Goal: Information Seeking & Learning: Learn about a topic

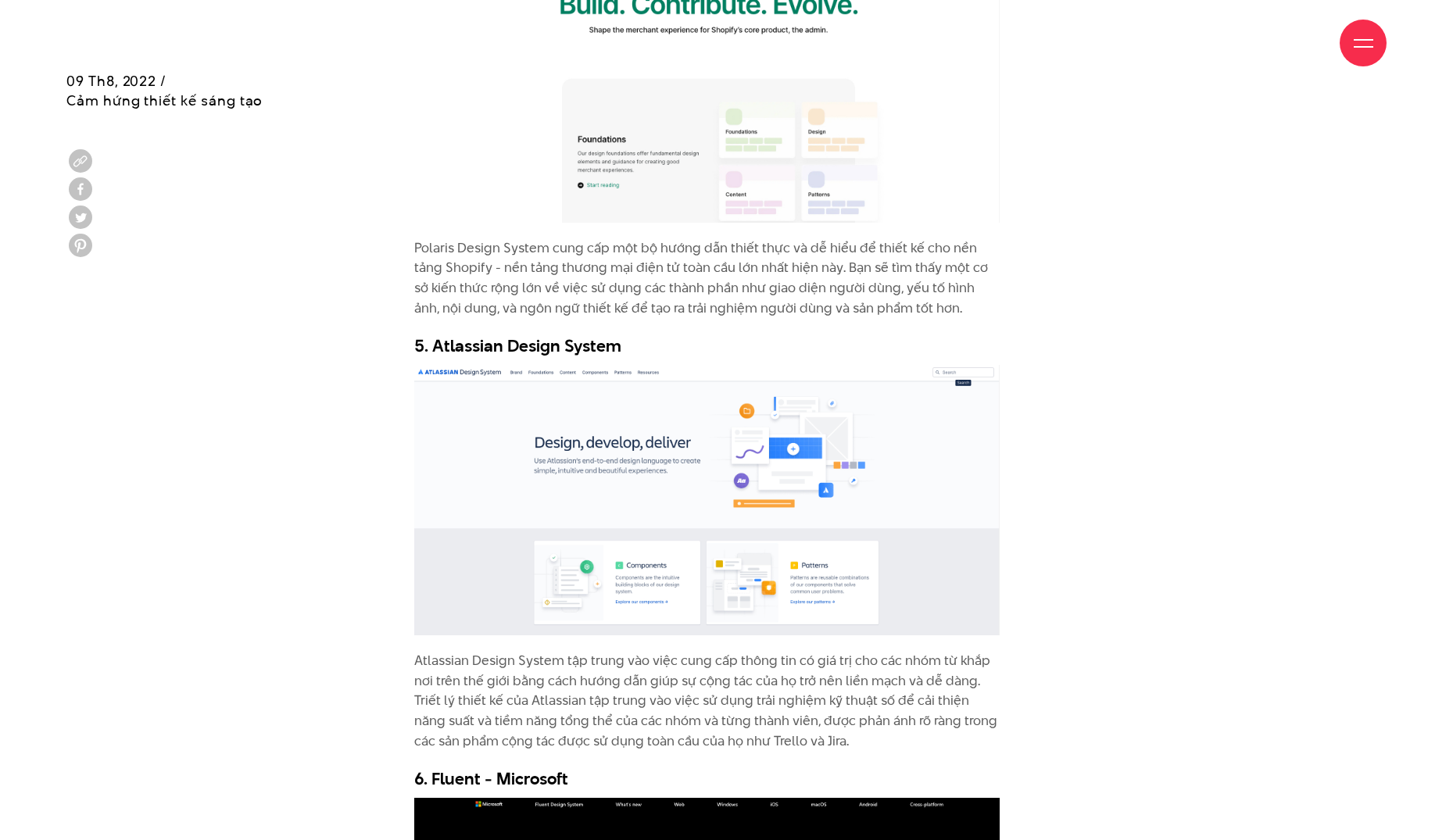
scroll to position [5702, 0]
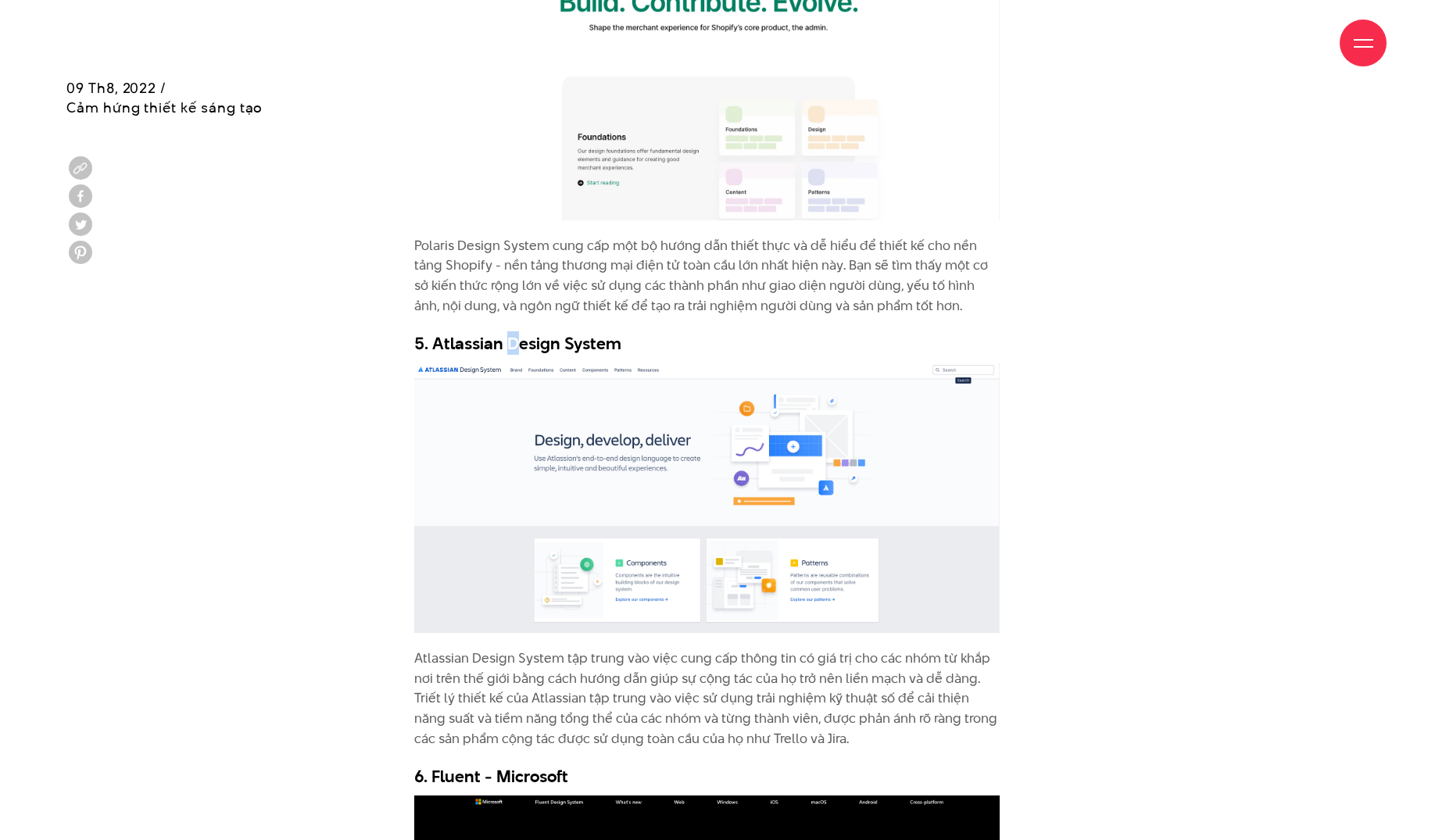
click at [513, 331] on h3 "5. Atlassian Design System" at bounding box center [706, 343] width 586 height 24
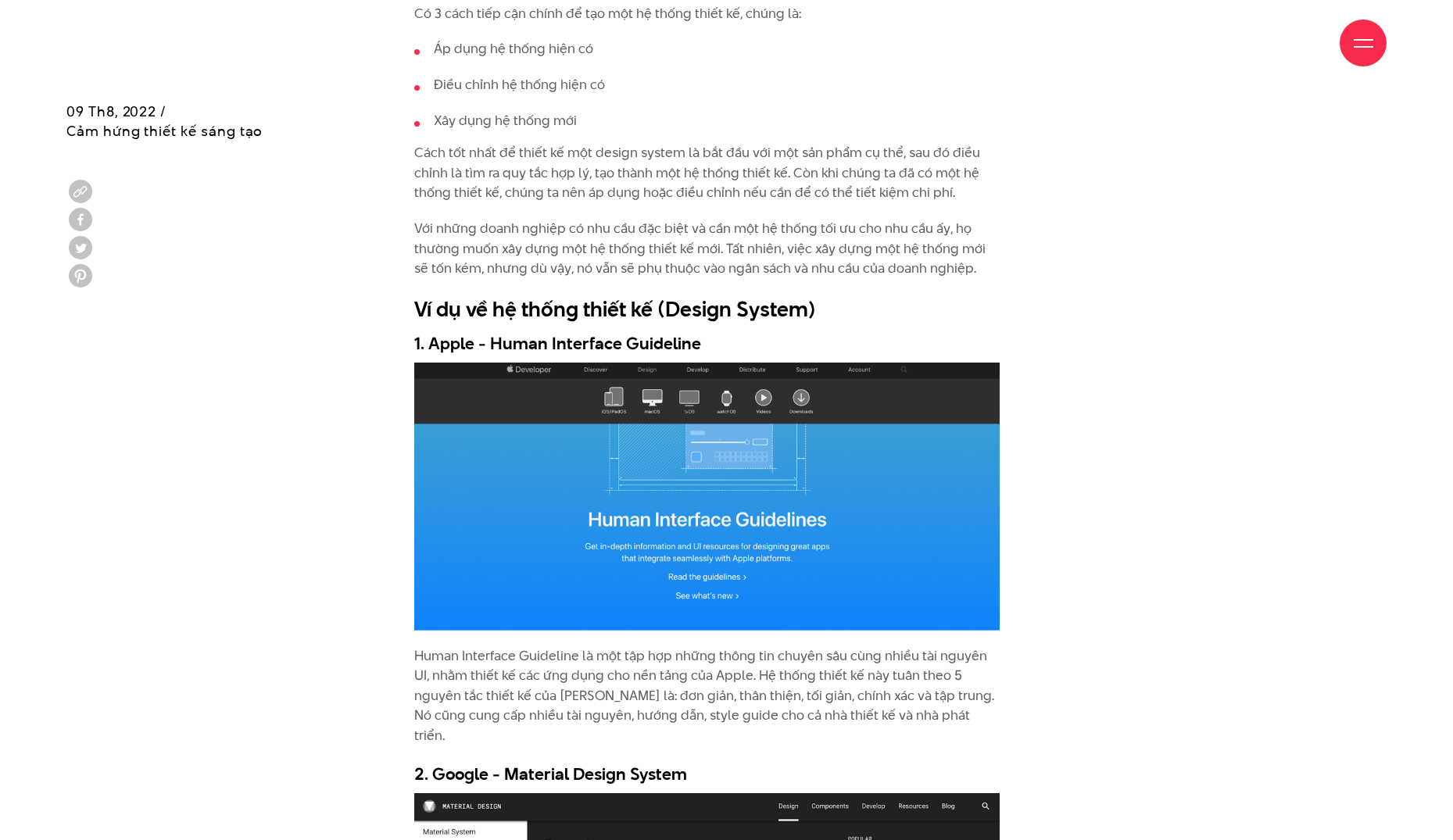
scroll to position [3983, 0]
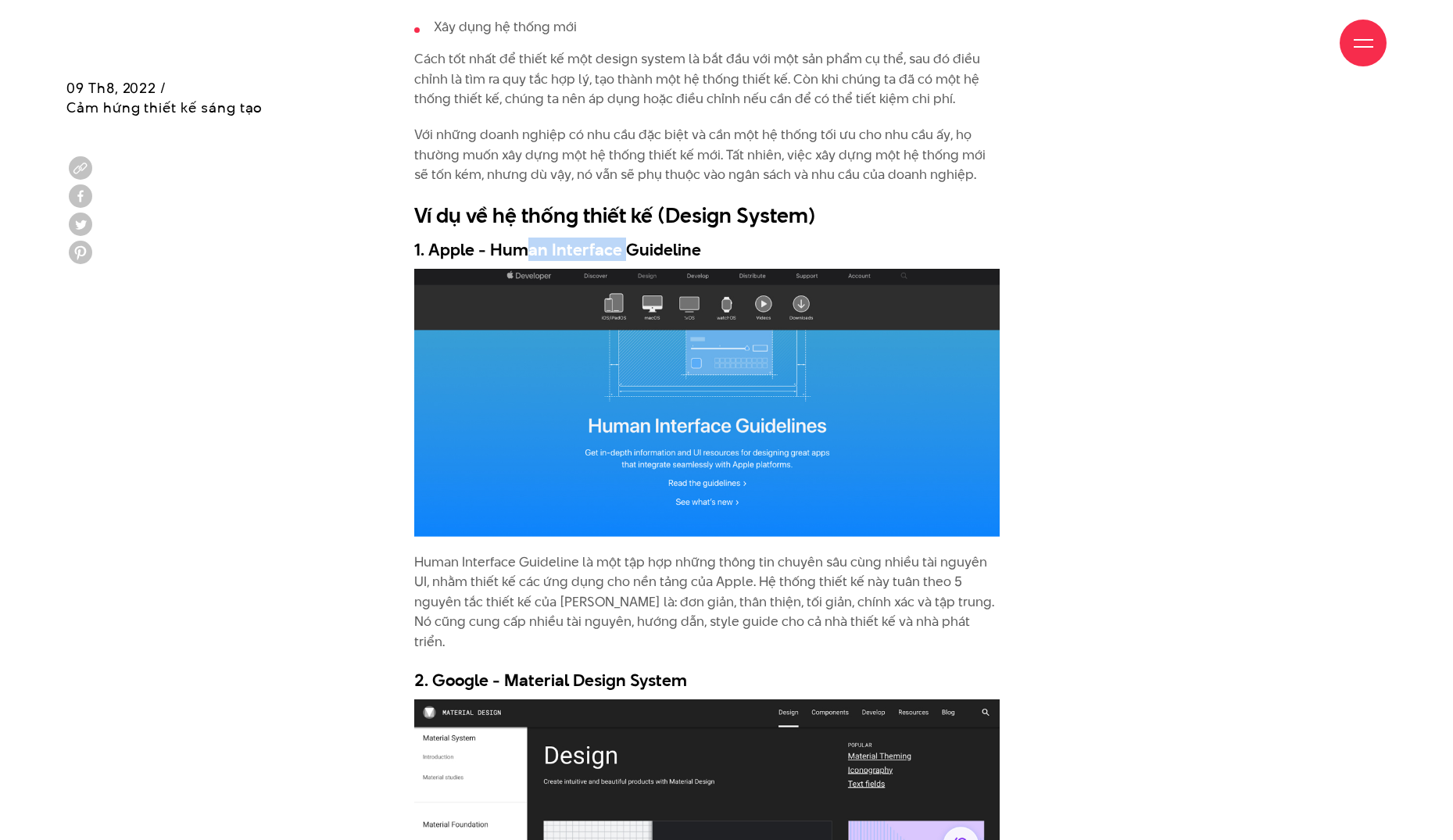
drag, startPoint x: 521, startPoint y: 246, endPoint x: 625, endPoint y: 246, distance: 104.0
click at [625, 246] on h3 "1. Apple - Human Interface Guideline" at bounding box center [706, 249] width 586 height 24
drag, startPoint x: 429, startPoint y: 253, endPoint x: 712, endPoint y: 248, distance: 283.0
click at [712, 248] on h3 "1. Apple - Human Interface Guideline" at bounding box center [706, 249] width 586 height 24
copy h3 "Apple - Human Interface Guideline"
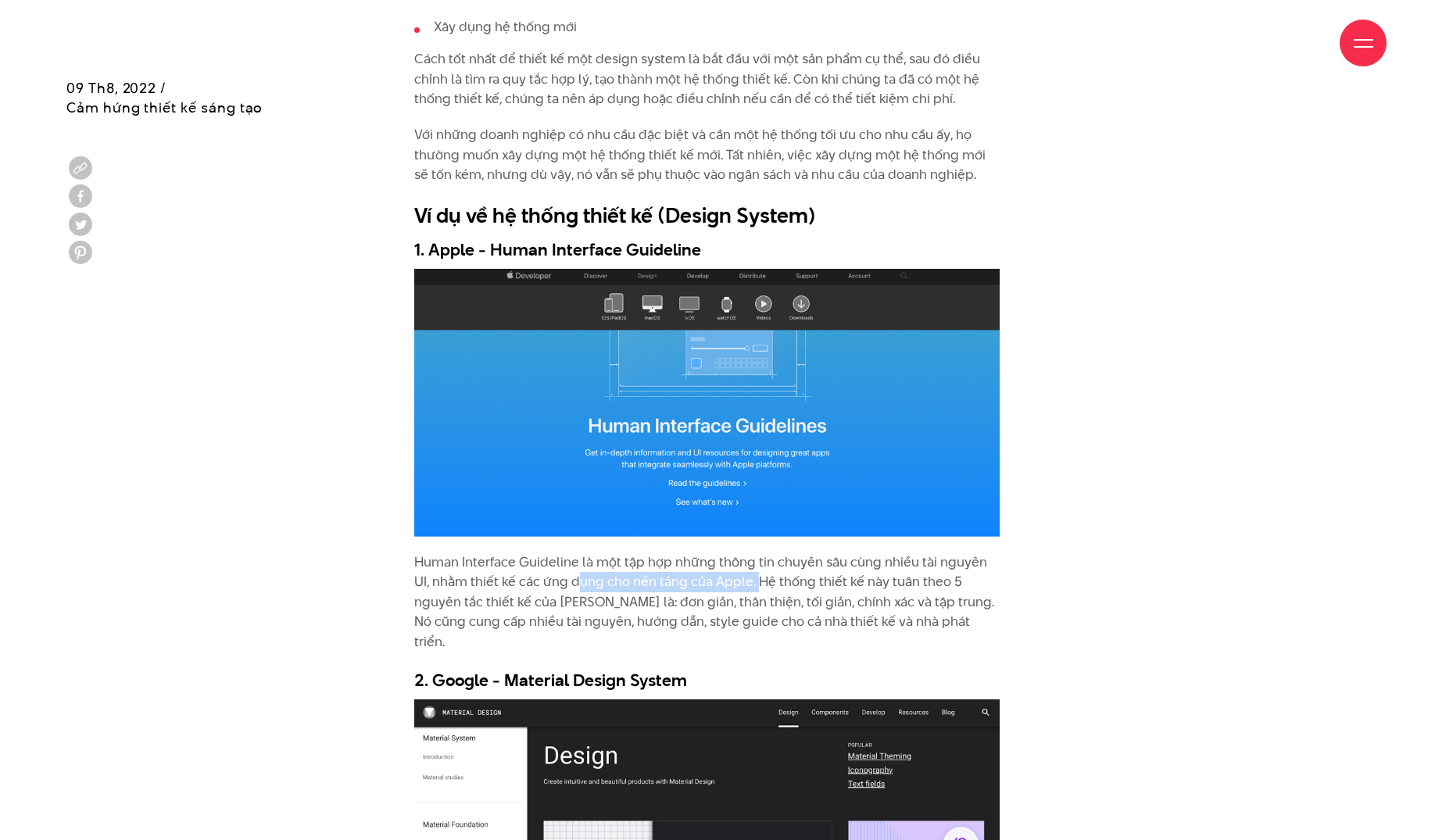
drag, startPoint x: 558, startPoint y: 577, endPoint x: 741, endPoint y: 577, distance: 183.0
click at [741, 577] on p "Human Interface Guideline là một tập hợp những thông tin chuyên sâu cùng nhiều …" at bounding box center [706, 603] width 586 height 100
drag, startPoint x: 490, startPoint y: 603, endPoint x: 708, endPoint y: 603, distance: 218.0
click at [708, 603] on p "Human Interface Guideline là một tập hợp những thông tin chuyên sâu cùng nhiều …" at bounding box center [706, 603] width 586 height 100
drag, startPoint x: 766, startPoint y: 584, endPoint x: 879, endPoint y: 576, distance: 113.3
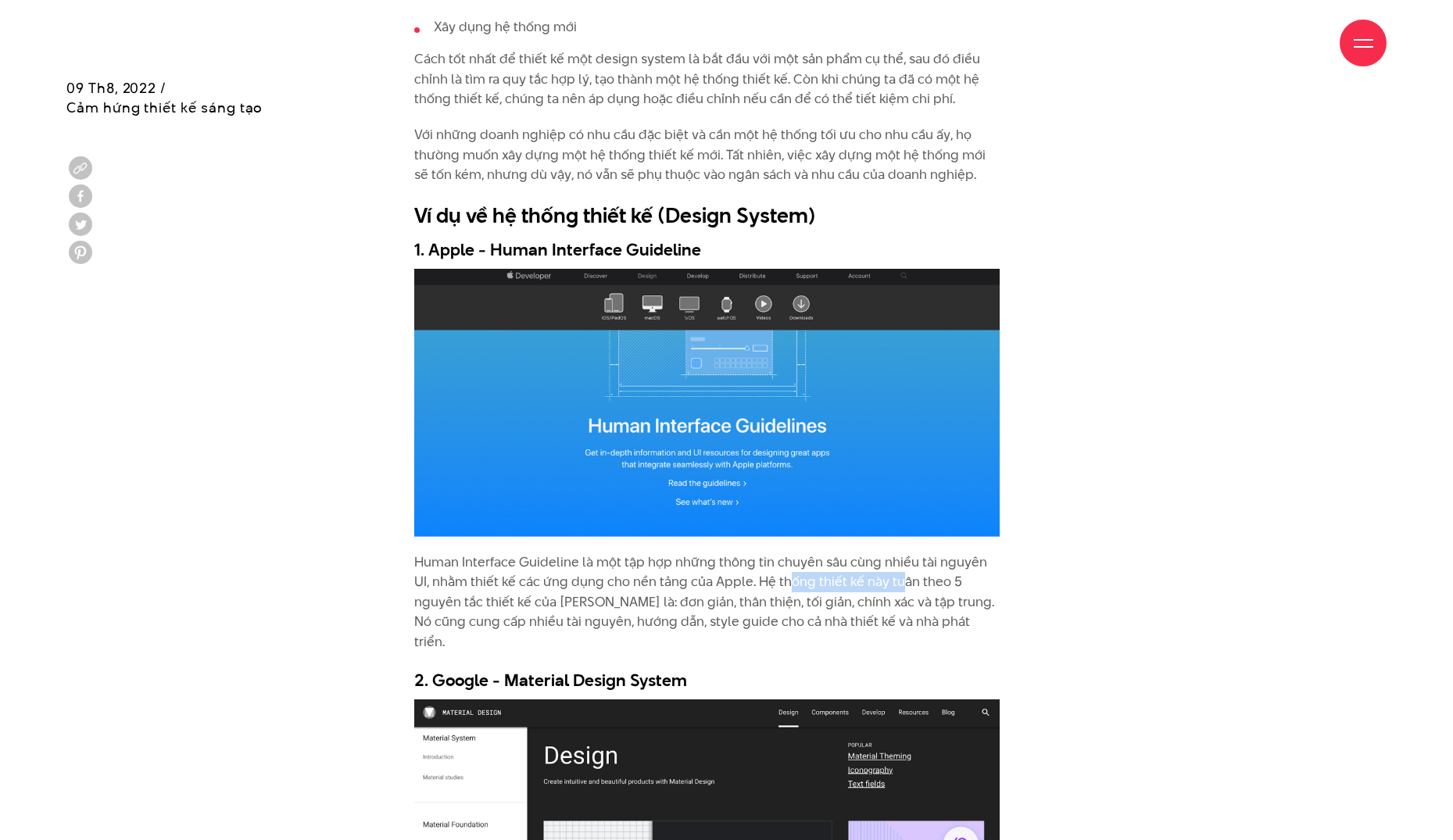
click at [879, 576] on p "Human Interface Guideline là một tập hợp những thông tin chuyên sâu cùng nhiều …" at bounding box center [706, 603] width 586 height 100
drag, startPoint x: 503, startPoint y: 599, endPoint x: 716, endPoint y: 597, distance: 213.0
click at [716, 597] on p "Human Interface Guideline là một tập hợp những thông tin chuyên sâu cùng nhiều …" at bounding box center [706, 603] width 586 height 100
drag, startPoint x: 753, startPoint y: 597, endPoint x: 823, endPoint y: 599, distance: 70.0
click at [823, 599] on p "Human Interface Guideline là một tập hợp những thông tin chuyên sâu cùng nhiều …" at bounding box center [706, 603] width 586 height 100
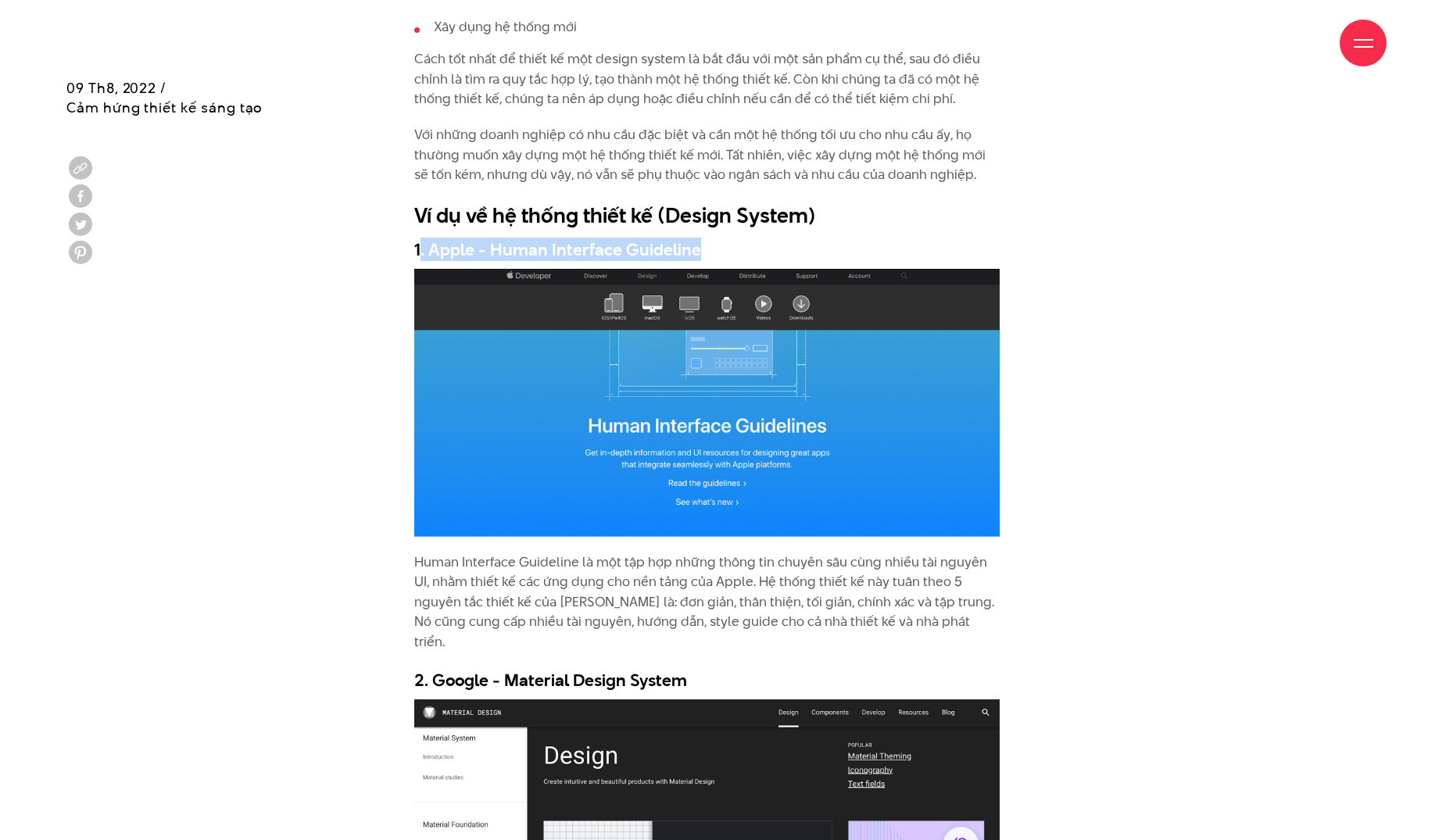
drag, startPoint x: 418, startPoint y: 247, endPoint x: 702, endPoint y: 240, distance: 284.1
click at [702, 240] on h3 "1. Apple - Human Interface Guideline" at bounding box center [706, 249] width 586 height 24
copy h3 ". Apple - Human Interface Guideline"
click at [476, 247] on h3 "1. Apple - Human Interface Guideline" at bounding box center [706, 249] width 586 height 24
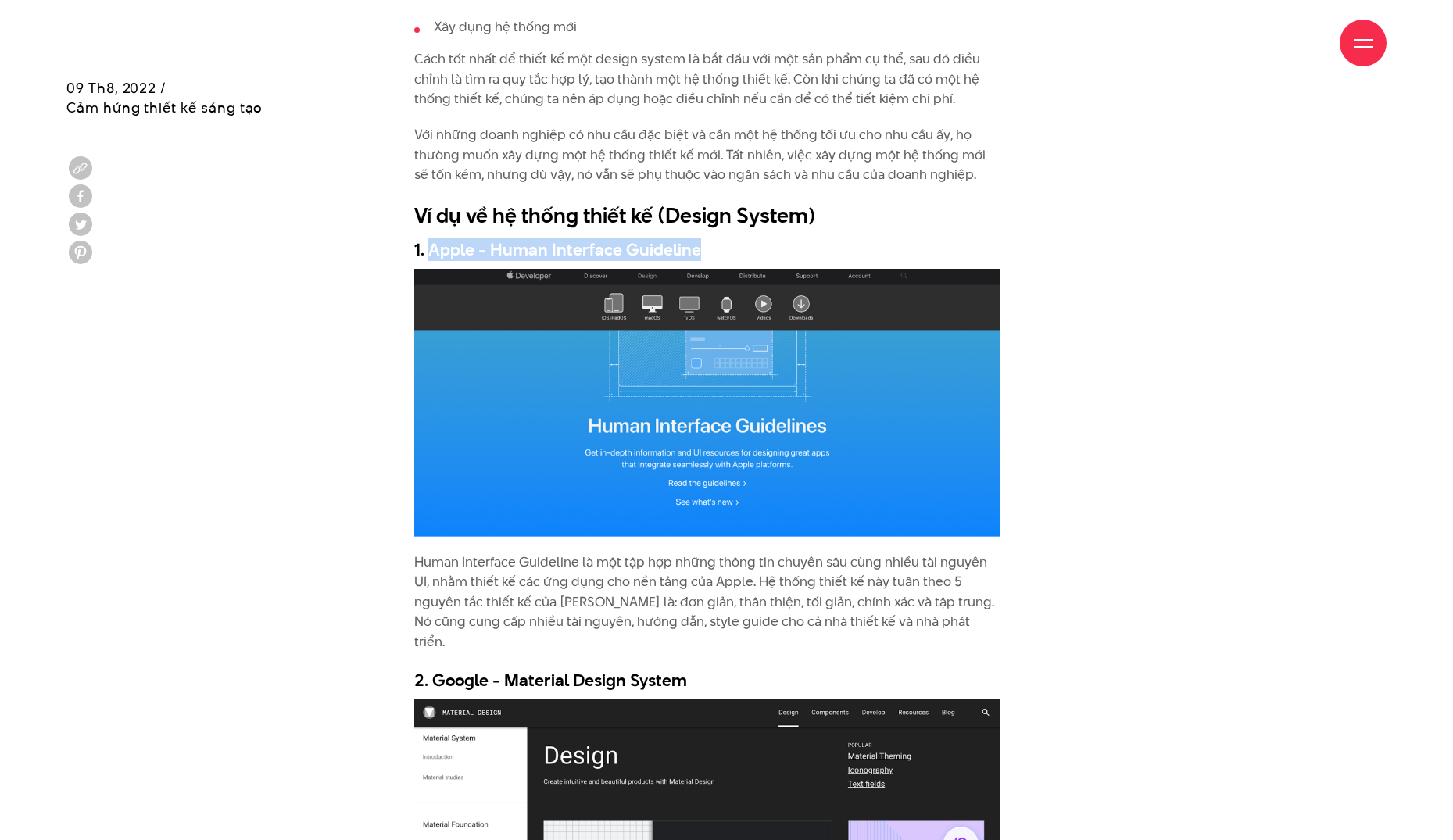
drag, startPoint x: 428, startPoint y: 249, endPoint x: 696, endPoint y: 243, distance: 268.1
click at [696, 243] on h3 "1. Apple - Human Interface Guideline" at bounding box center [706, 249] width 586 height 24
copy h3 "Apple - Human Interface Guideline"
click at [1062, 227] on div "Hệ thống thiết kế (Design System) là gì? Mỗi doanh nghiệp đều cần giao tiếp với…" at bounding box center [727, 706] width 680 height 6267
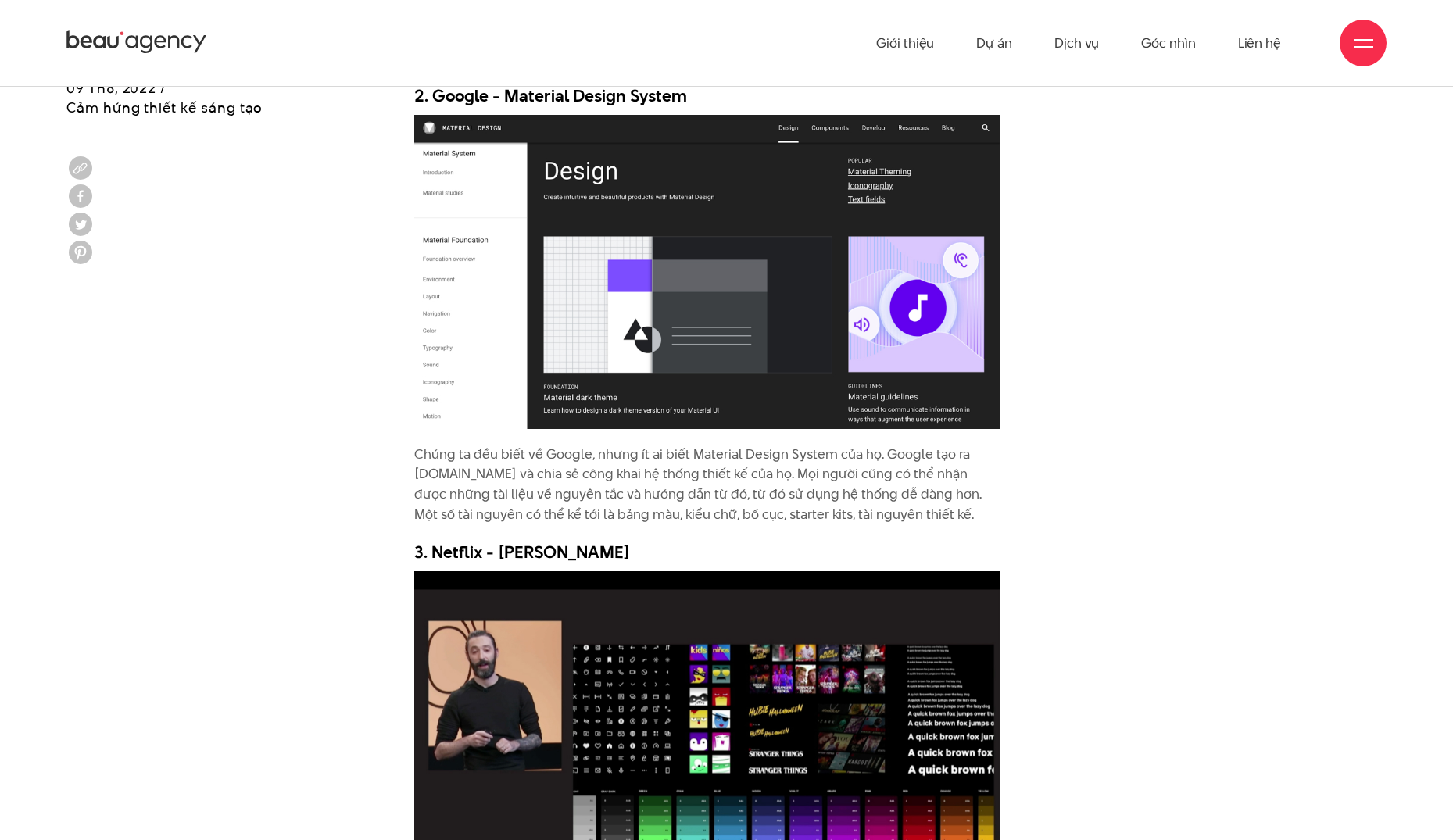
scroll to position [4531, 0]
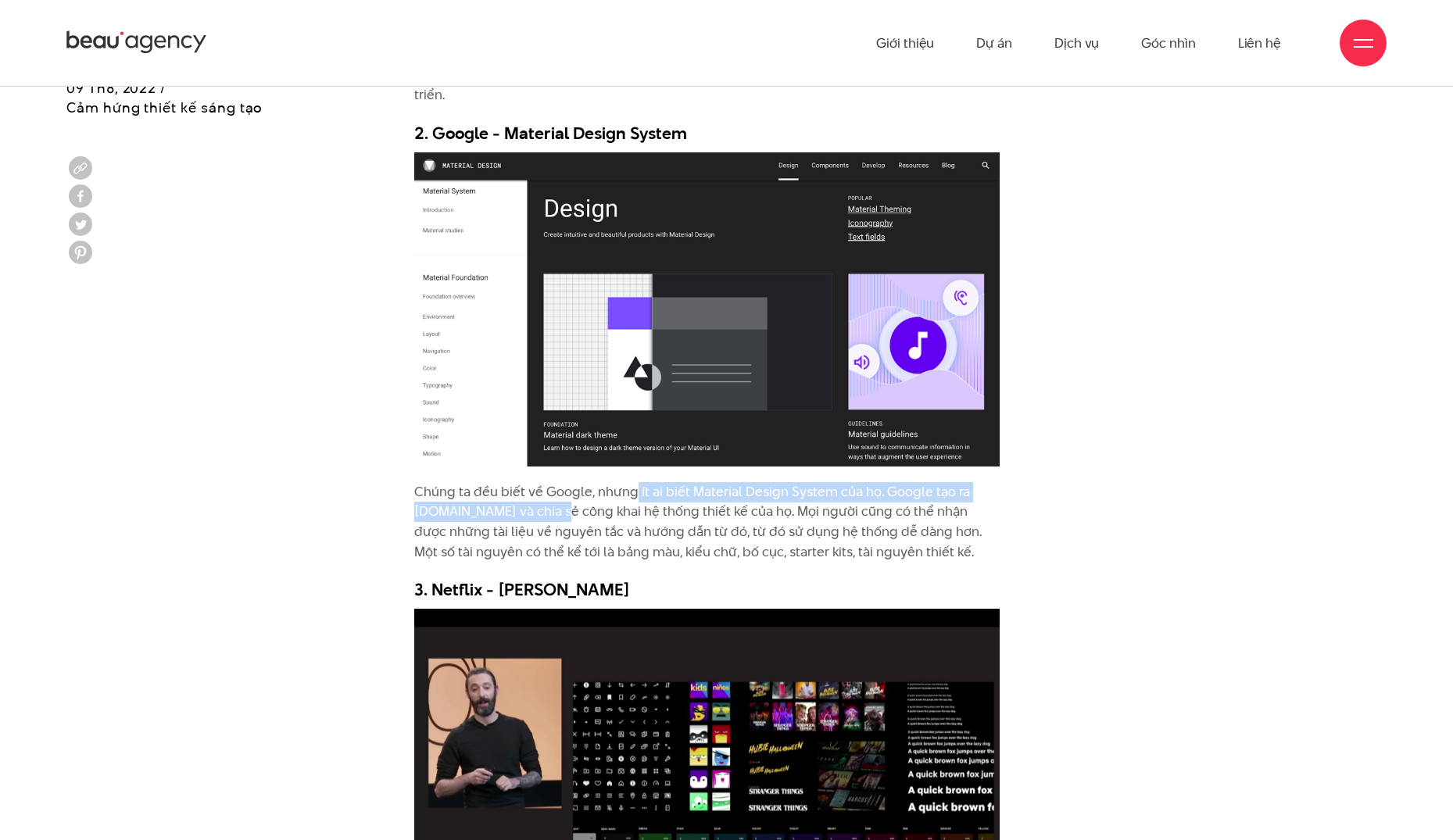
drag, startPoint x: 546, startPoint y: 486, endPoint x: 630, endPoint y: 475, distance: 84.7
click at [630, 482] on p "Chúng ta đều biết về Google, nhưng ít ai biết Material Design System của họ. Go…" at bounding box center [706, 521] width 586 height 80
click at [718, 482] on p "Chúng ta đều biết về Google, nhưng ít ai biết Material Design System của họ. Go…" at bounding box center [706, 521] width 586 height 80
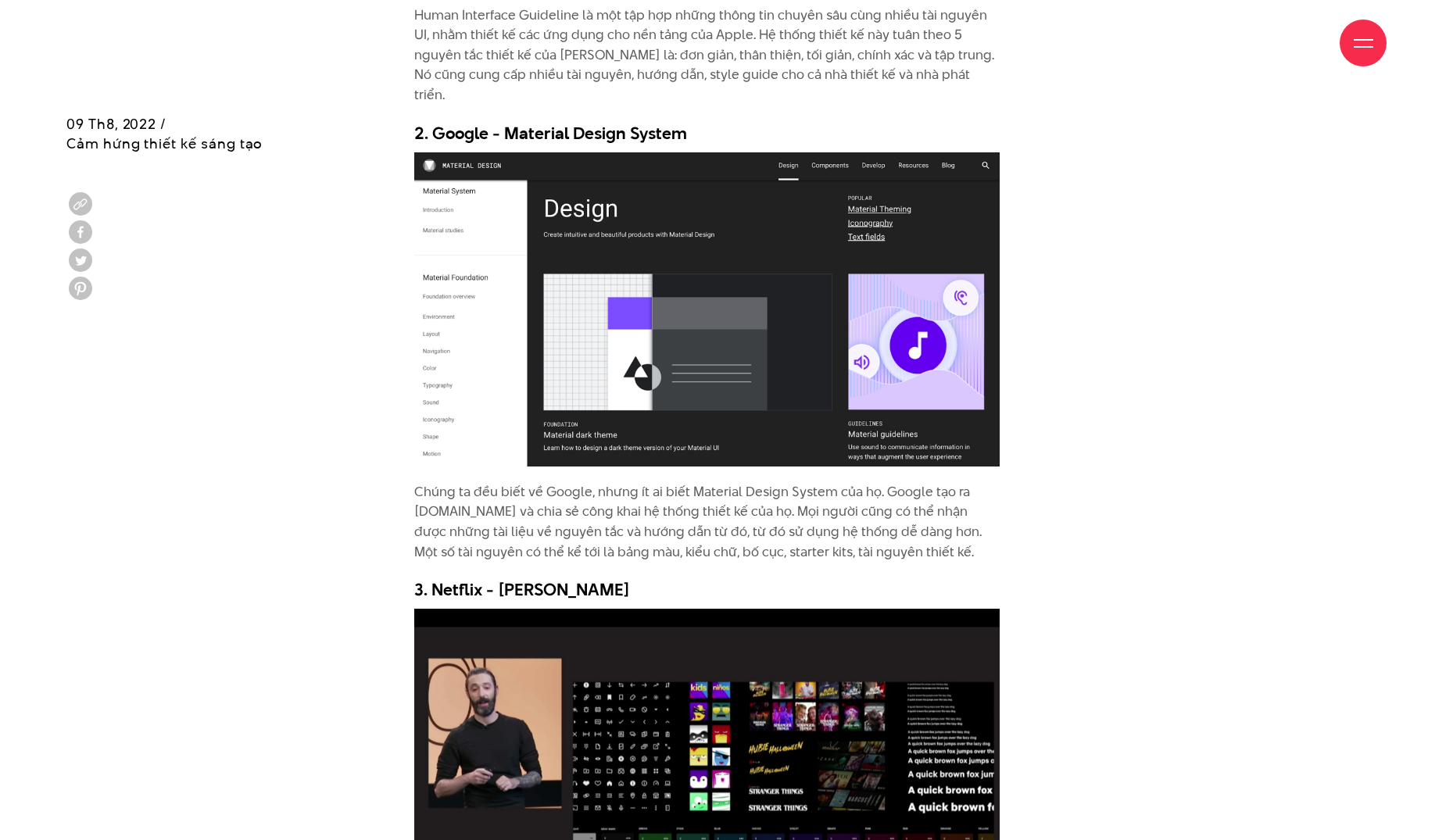
scroll to position [5781, 0]
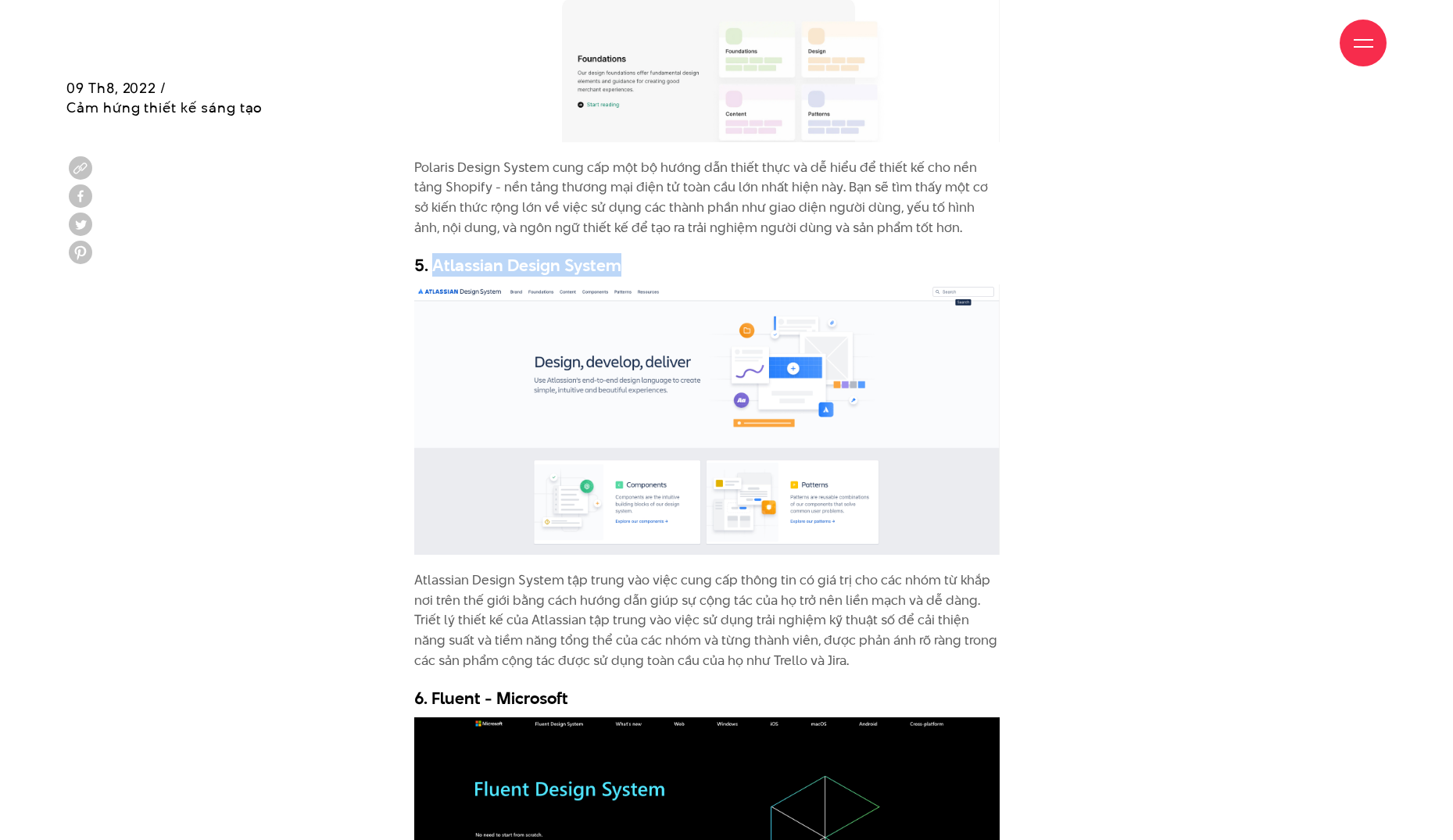
drag, startPoint x: 635, startPoint y: 235, endPoint x: 432, endPoint y: 248, distance: 203.4
click at [432, 253] on h3 "5. Atlassian Design System" at bounding box center [706, 265] width 586 height 24
copy h3 "Atlassian Design System"
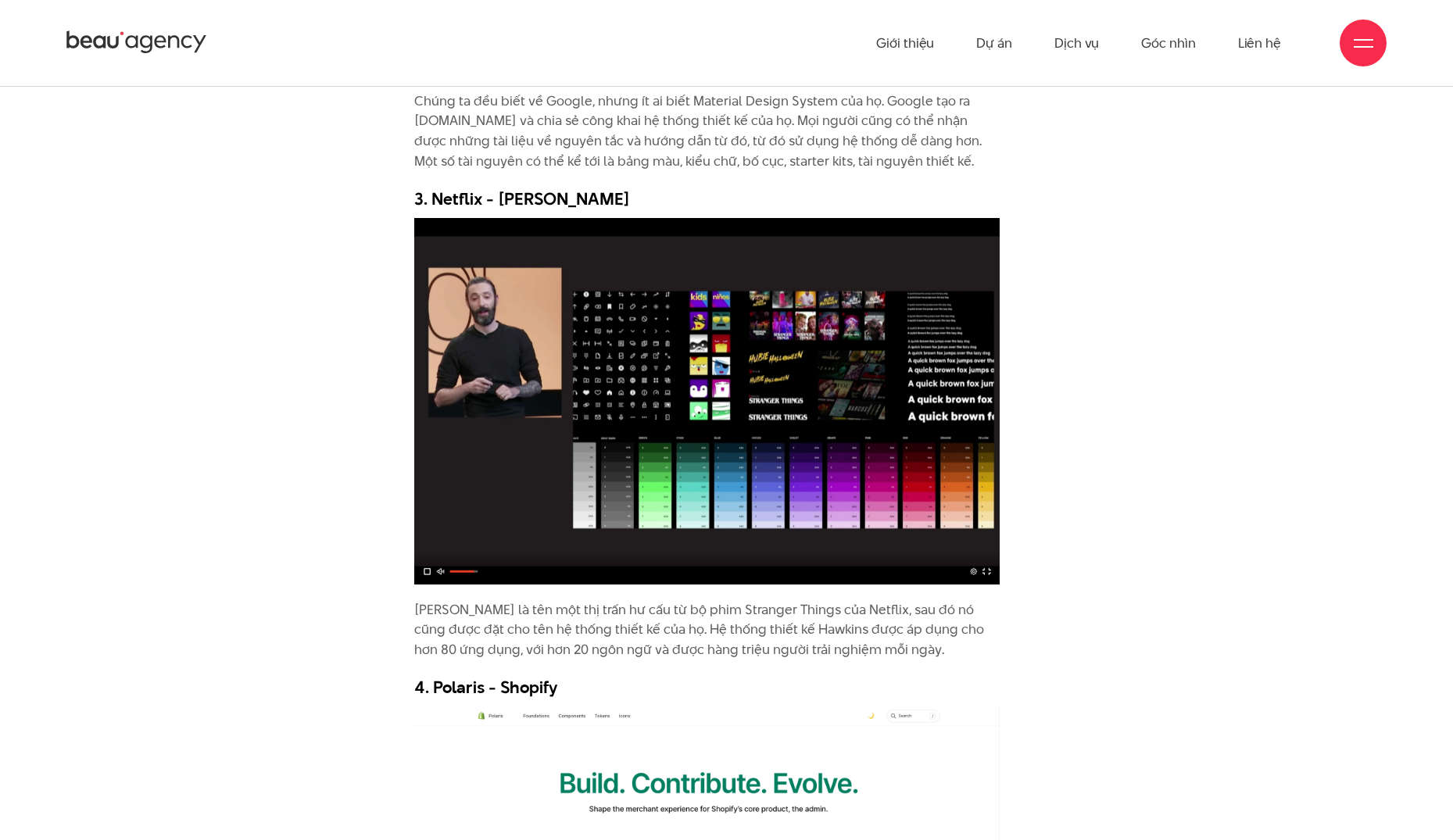
scroll to position [3906, 0]
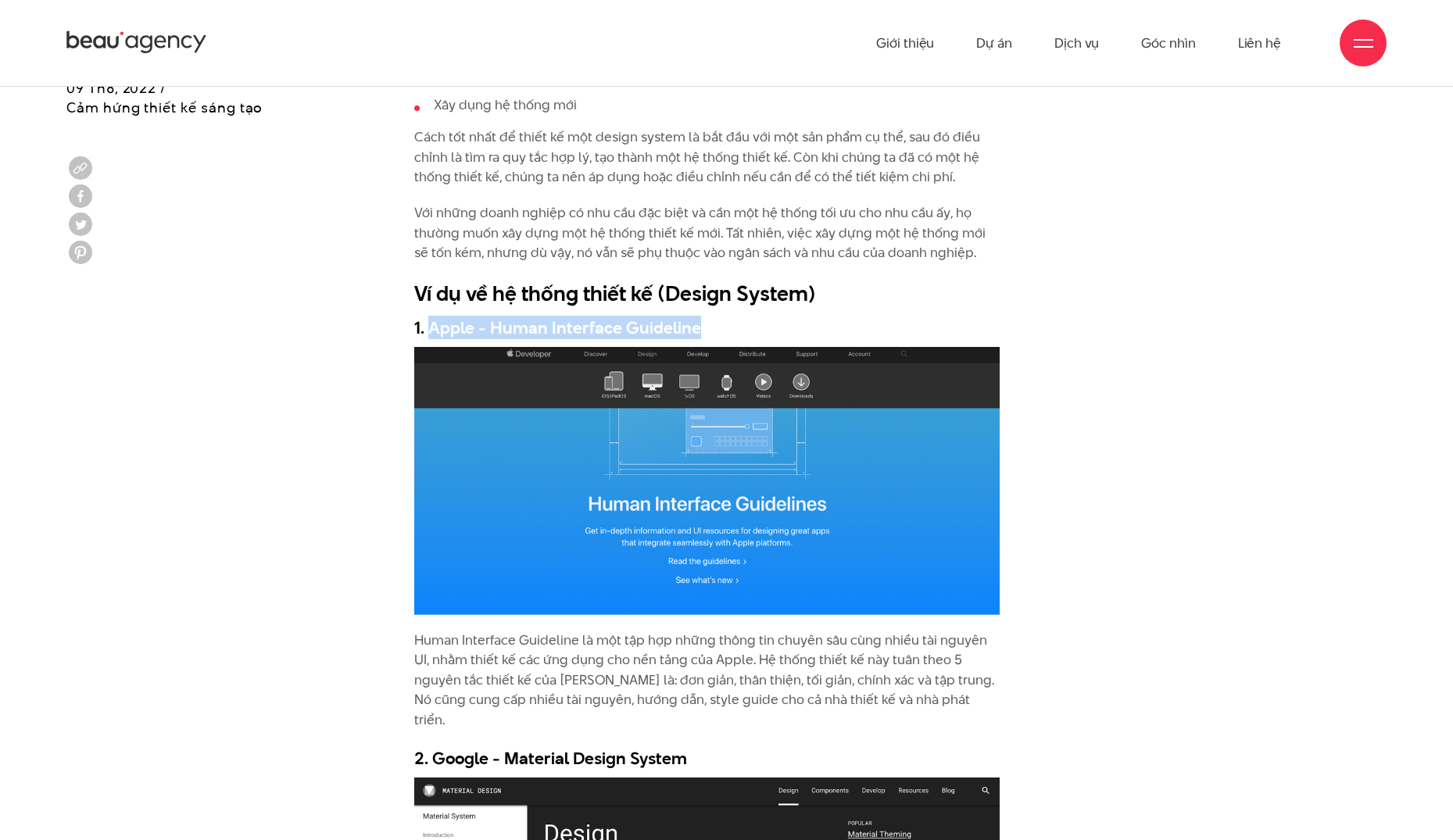
drag, startPoint x: 431, startPoint y: 326, endPoint x: 701, endPoint y: 319, distance: 270.1
click at [701, 319] on h3 "1. Apple - Human Interface Guideline" at bounding box center [706, 327] width 586 height 24
copy h3 "Apple - Human Interface Guideline"
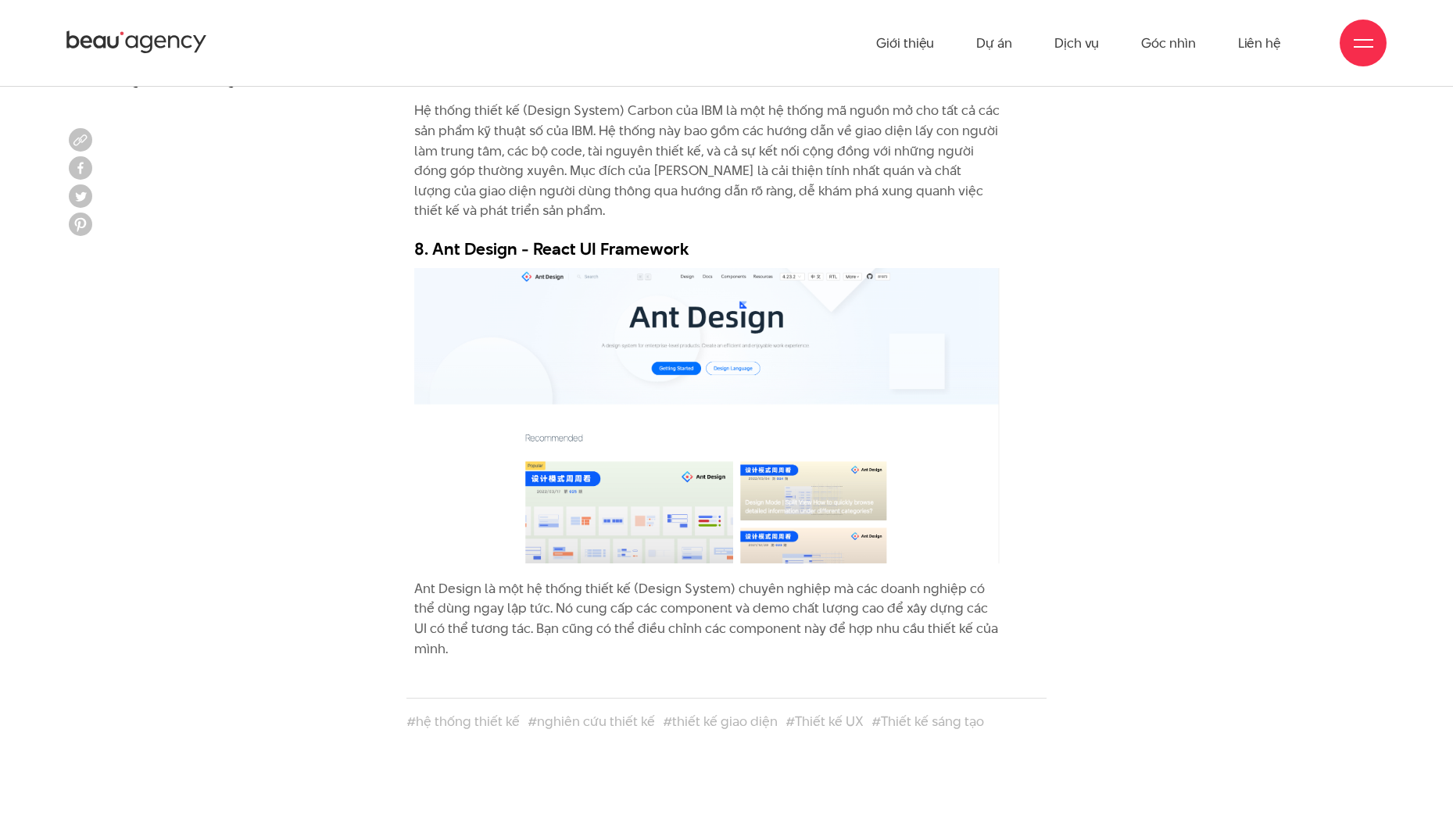
scroll to position [7121, 0]
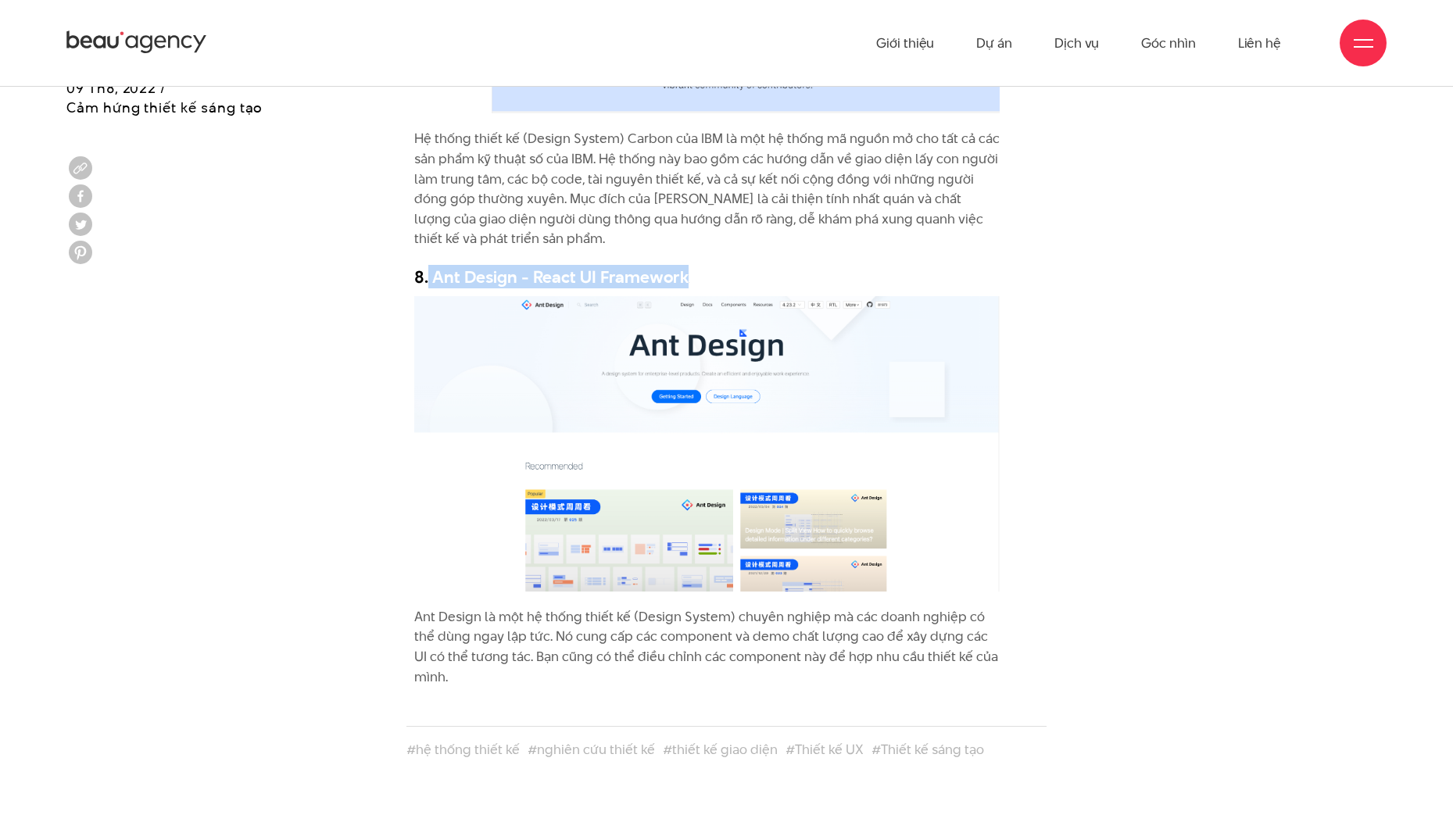
drag, startPoint x: 690, startPoint y: 250, endPoint x: 429, endPoint y: 259, distance: 261.2
click at [429, 265] on h3 "8. Ant Design - React UI Framework" at bounding box center [706, 277] width 586 height 24
copy h3 "Ant Design - React UI Framework"
click at [581, 265] on h3 "8. Ant Design - React UI Framework" at bounding box center [706, 277] width 586 height 24
drag, startPoint x: 512, startPoint y: 256, endPoint x: 429, endPoint y: 243, distance: 84.0
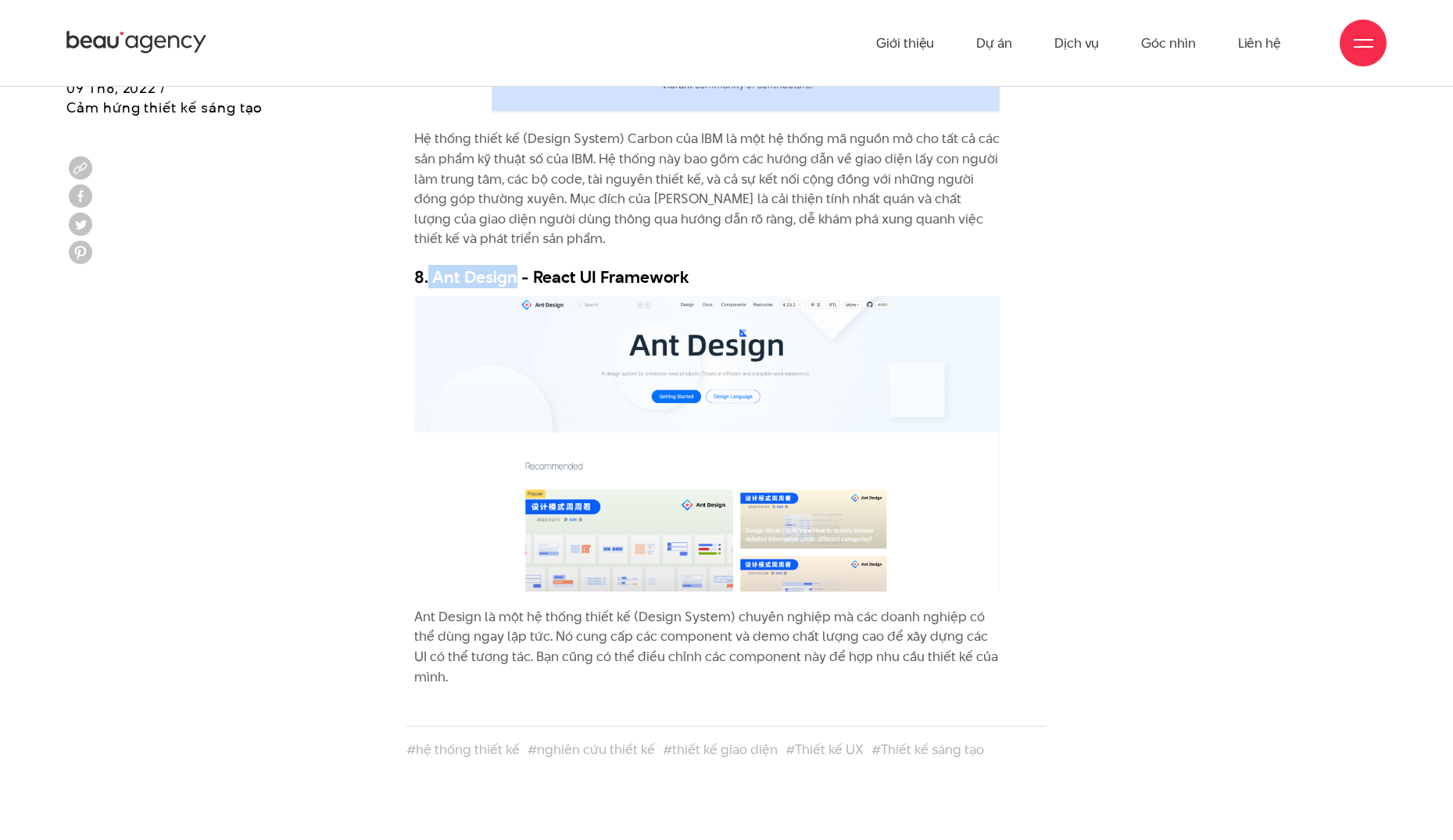
copy h3 "Ant Design"
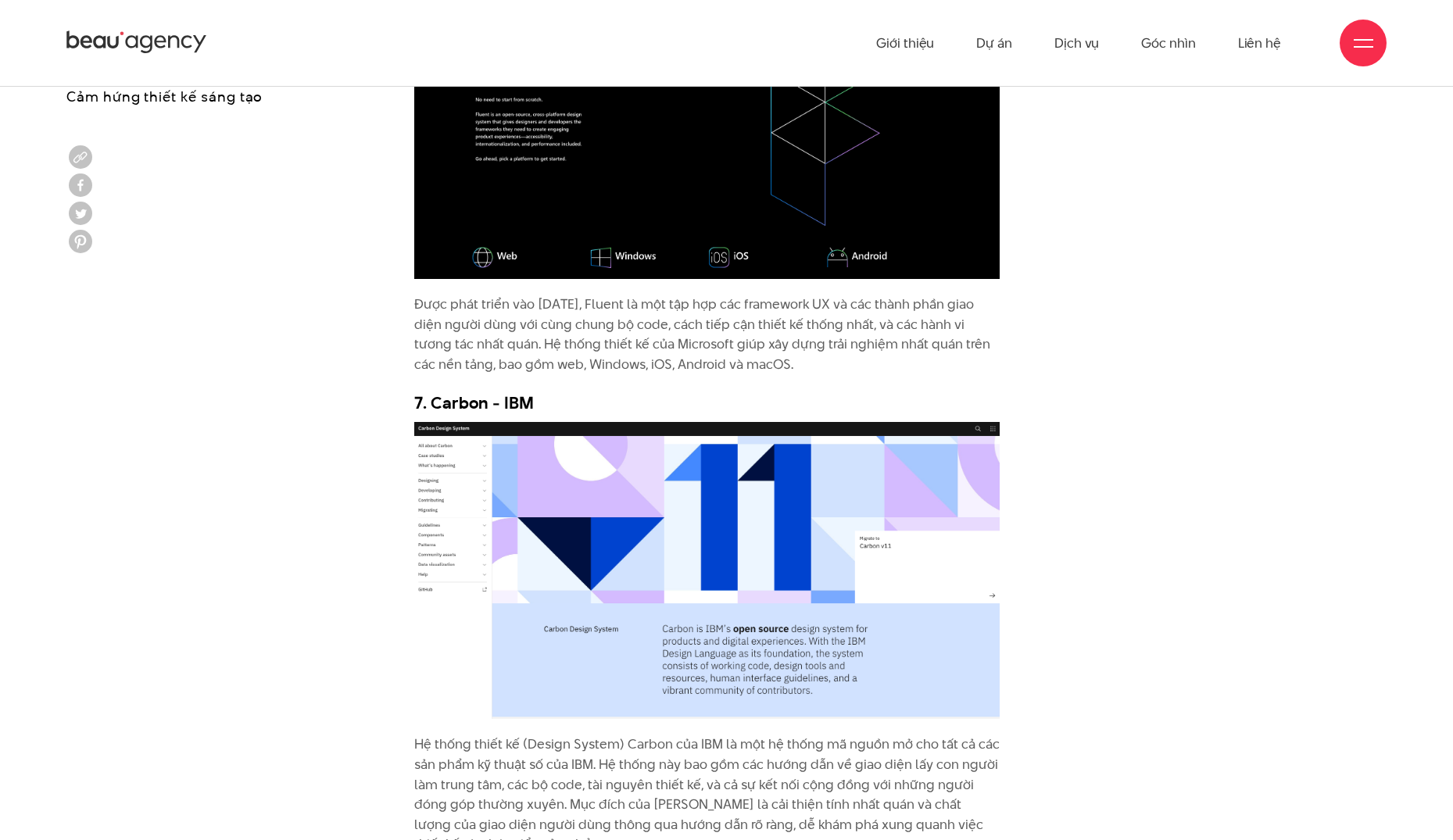
scroll to position [6495, 0]
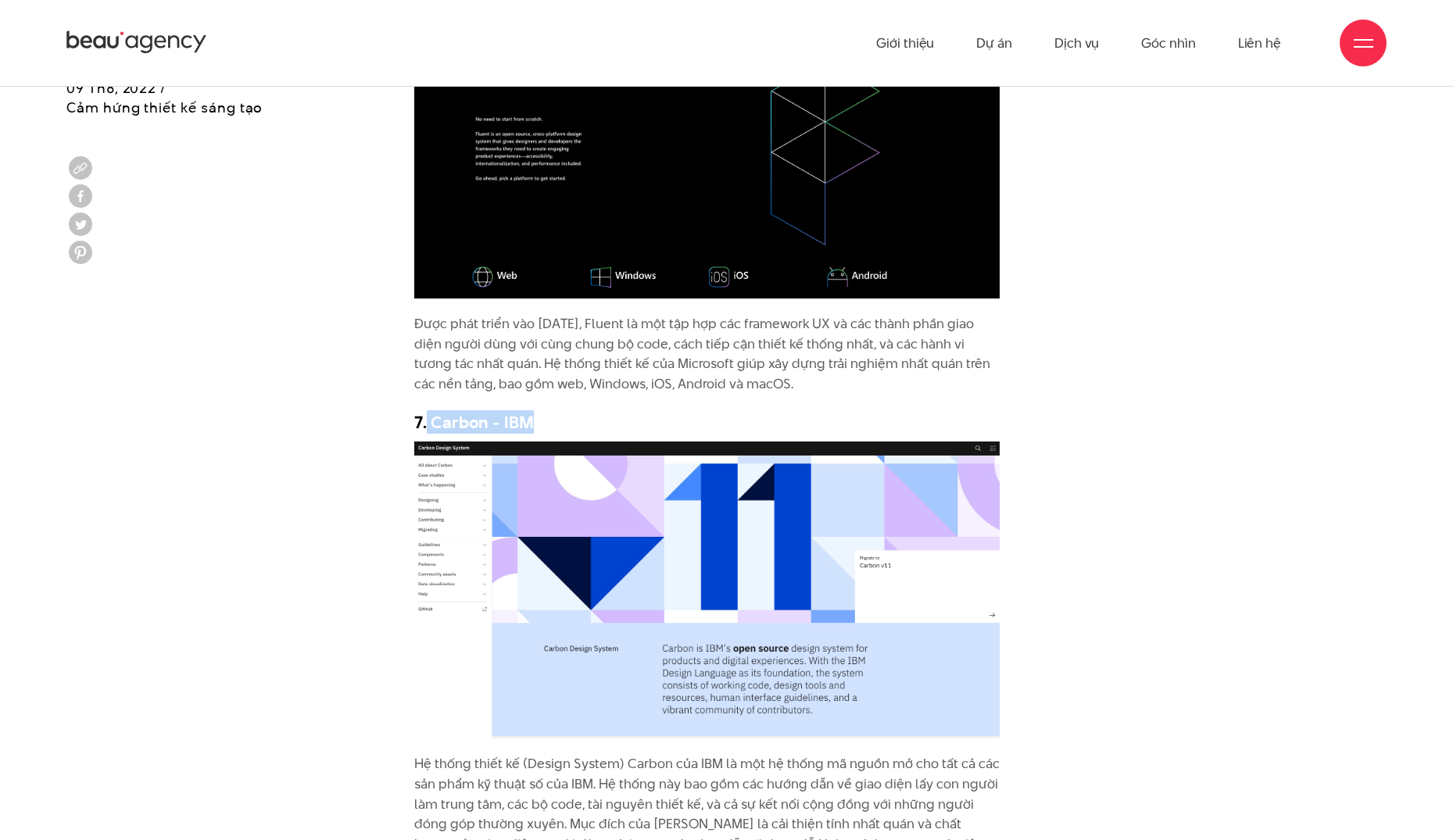
drag, startPoint x: 539, startPoint y: 402, endPoint x: 425, endPoint y: 402, distance: 114.0
click at [425, 410] on h3 "7. Carbon - IBM" at bounding box center [706, 421] width 586 height 24
copy h3 "Carbon - IBM"
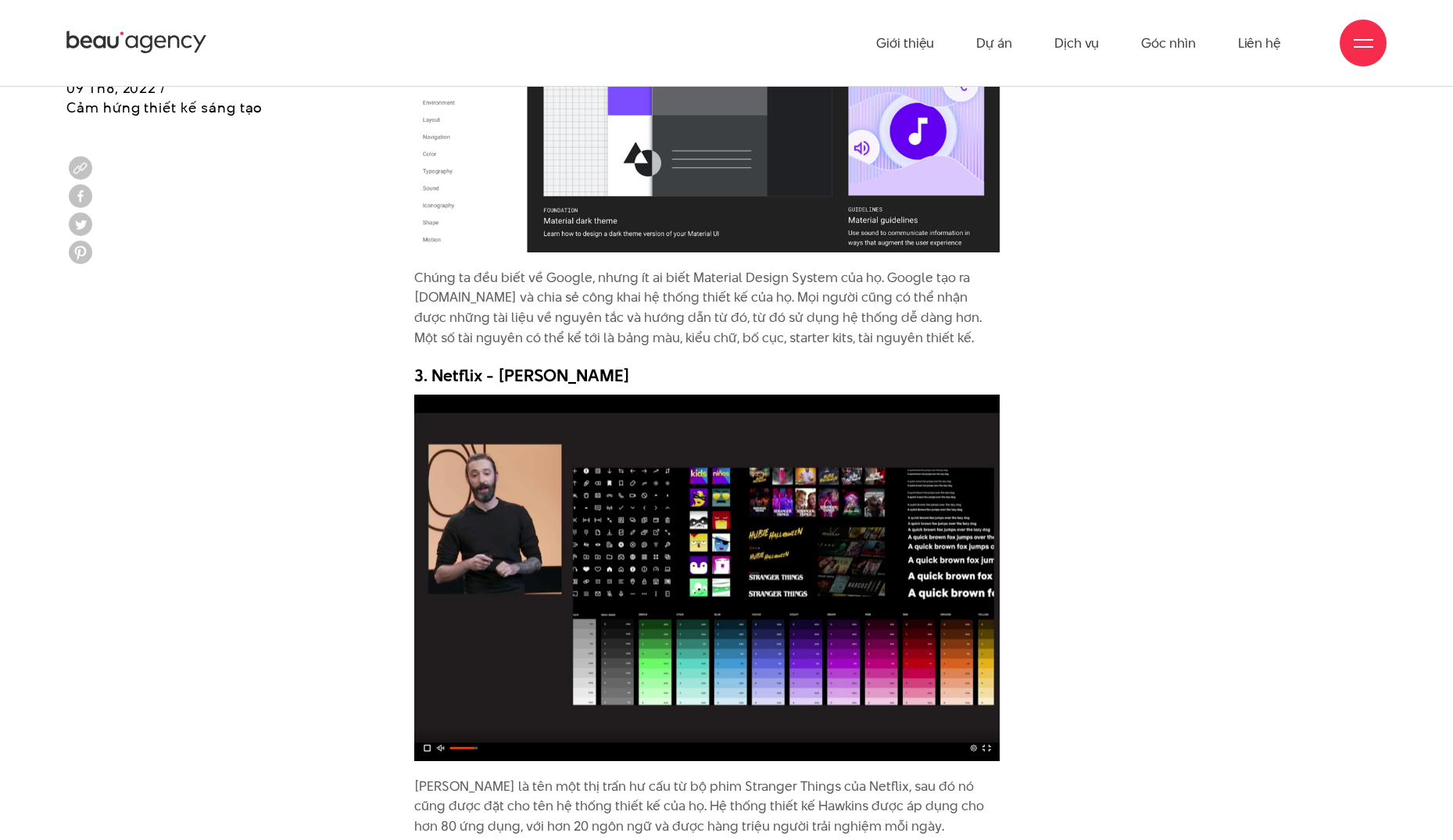
scroll to position [4543, 0]
